Goal: Unclear: Browse casually

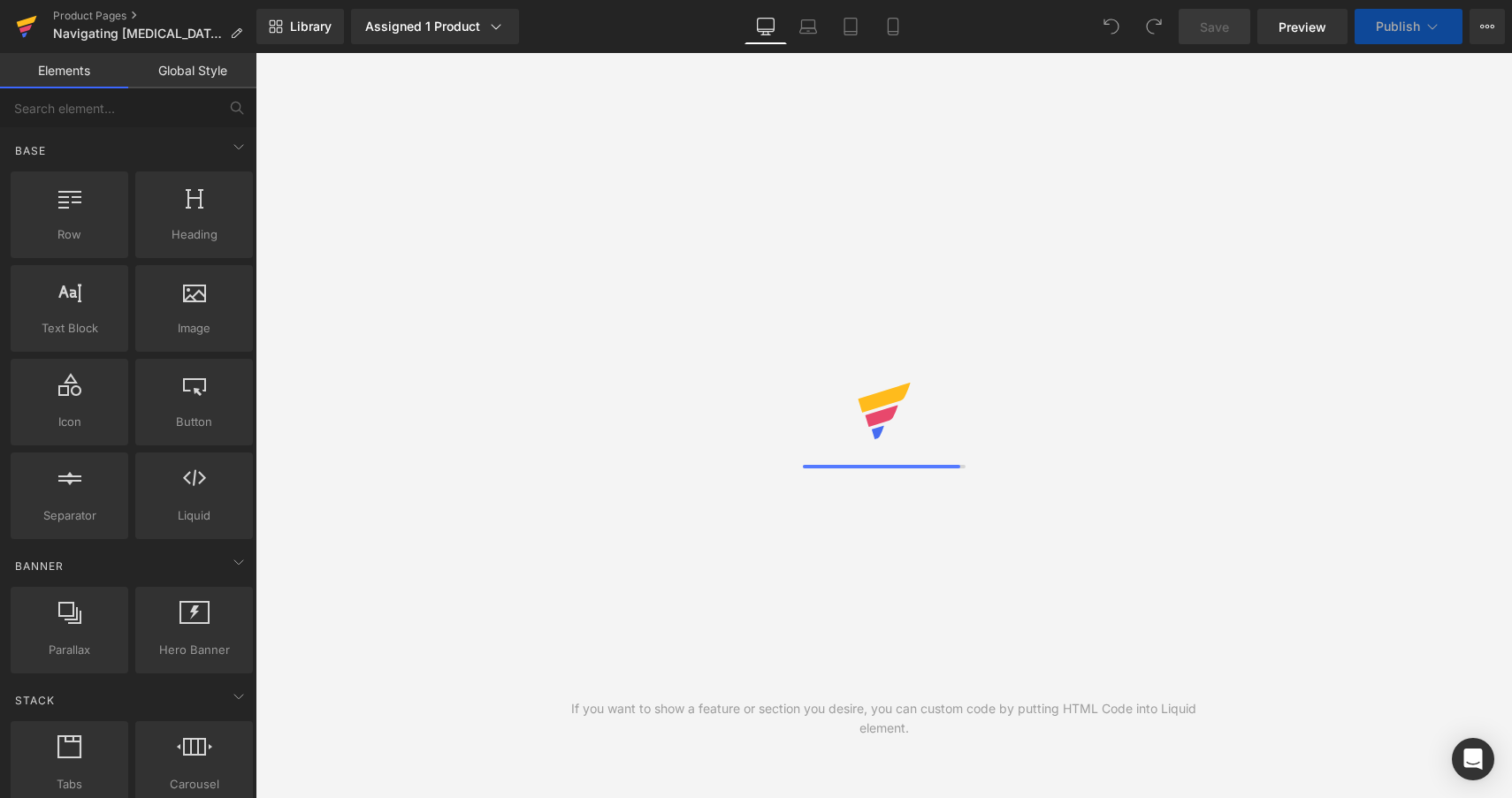
click at [10, 11] on link at bounding box center [26, 26] width 53 height 53
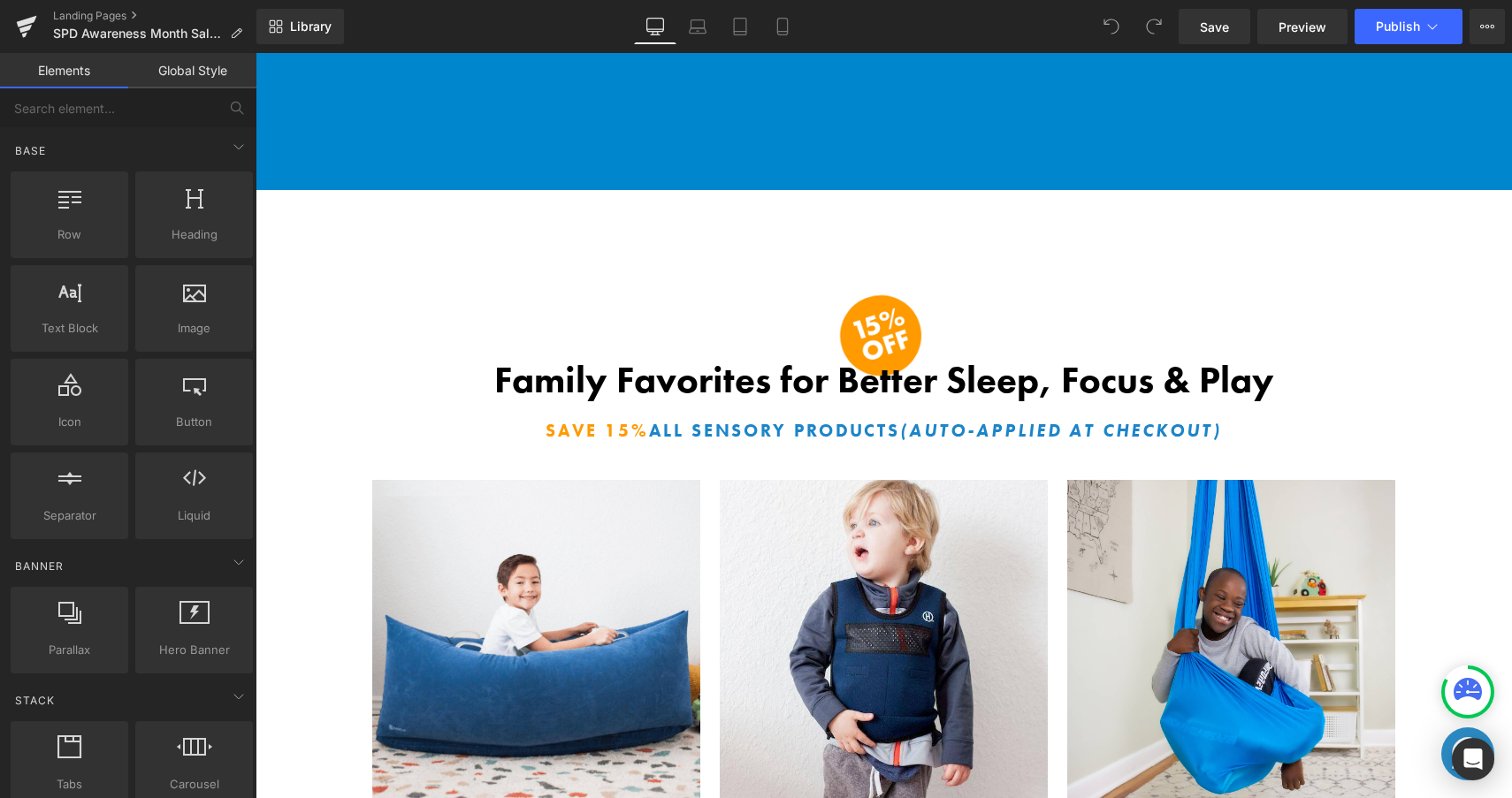
scroll to position [4456, 0]
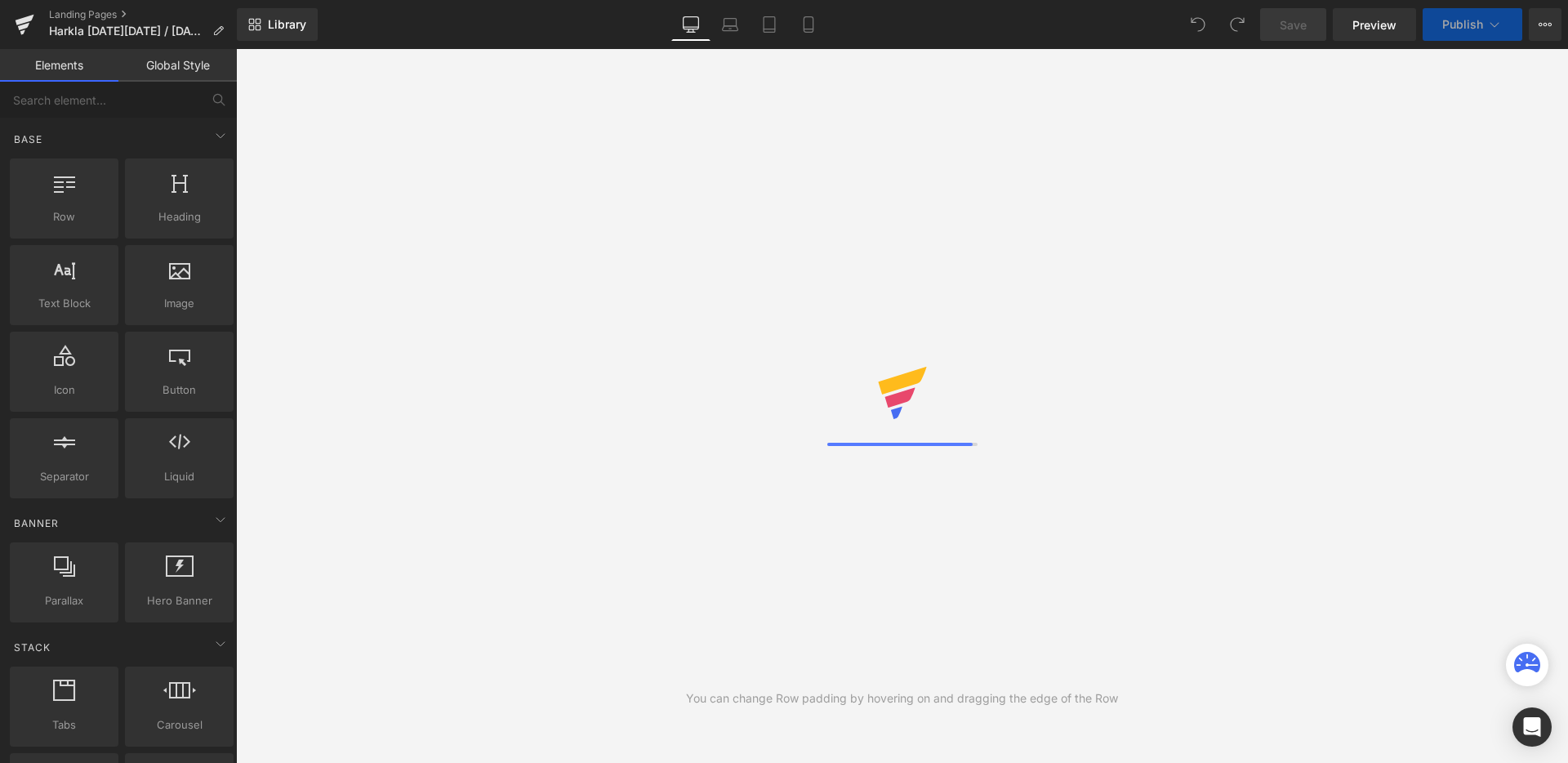
click at [1066, 21] on div "Library Desktop Desktop Laptop Tablet Mobile Save Preview Publish Scheduled Vie…" at bounding box center [902, 25] width 1331 height 33
